Goal: Find specific page/section: Find specific page/section

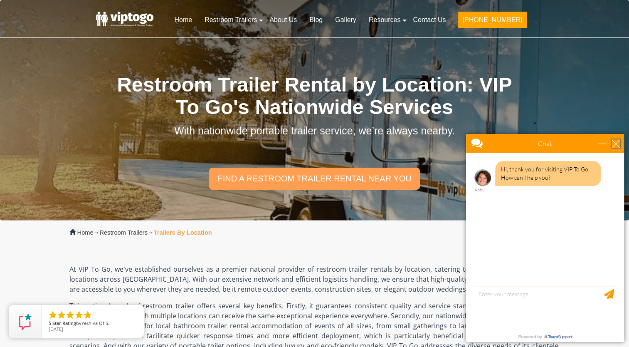
click at [617, 142] on div "close" at bounding box center [615, 143] width 8 height 8
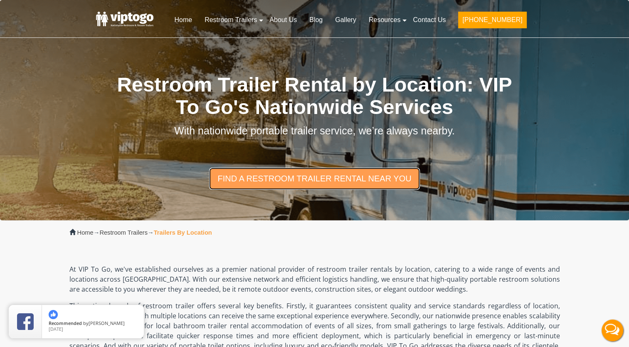
click at [374, 177] on link "find a restroom trailer rental near you" at bounding box center [314, 179] width 210 height 22
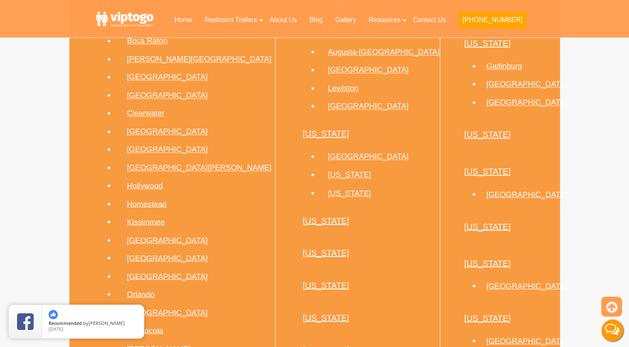
scroll to position [1396, 0]
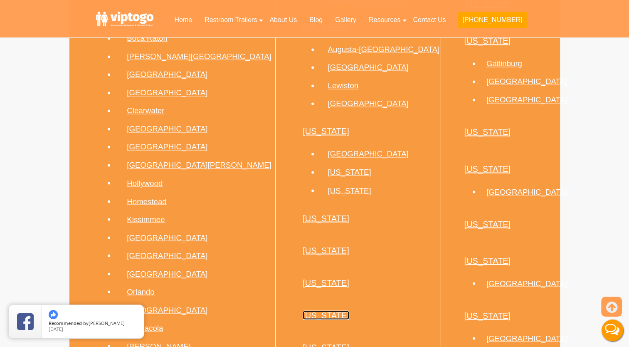
click at [305, 310] on link "[US_STATE]" at bounding box center [326, 314] width 47 height 9
